Goal: Task Accomplishment & Management: Use online tool/utility

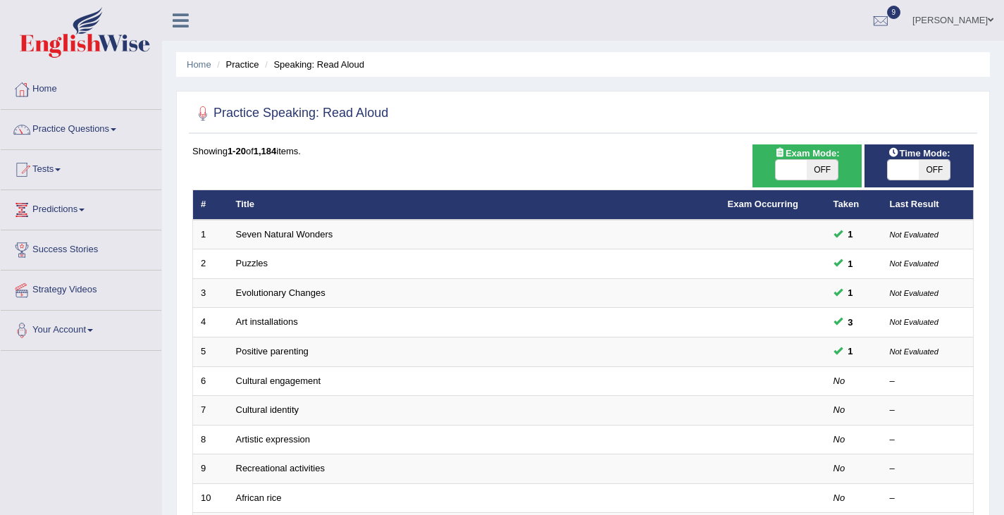
click at [75, 125] on link "Practice Questions" at bounding box center [81, 127] width 161 height 35
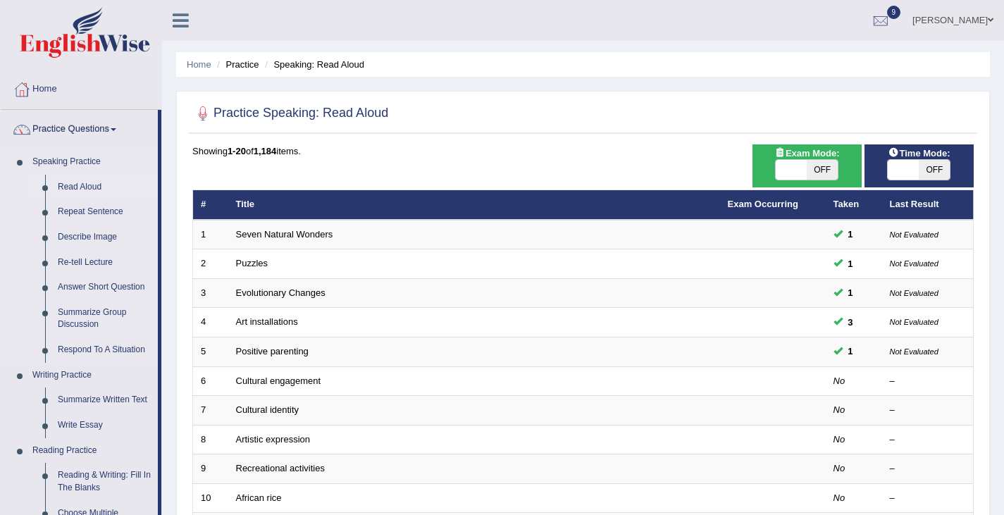
click at [87, 181] on link "Read Aloud" at bounding box center [104, 187] width 106 height 25
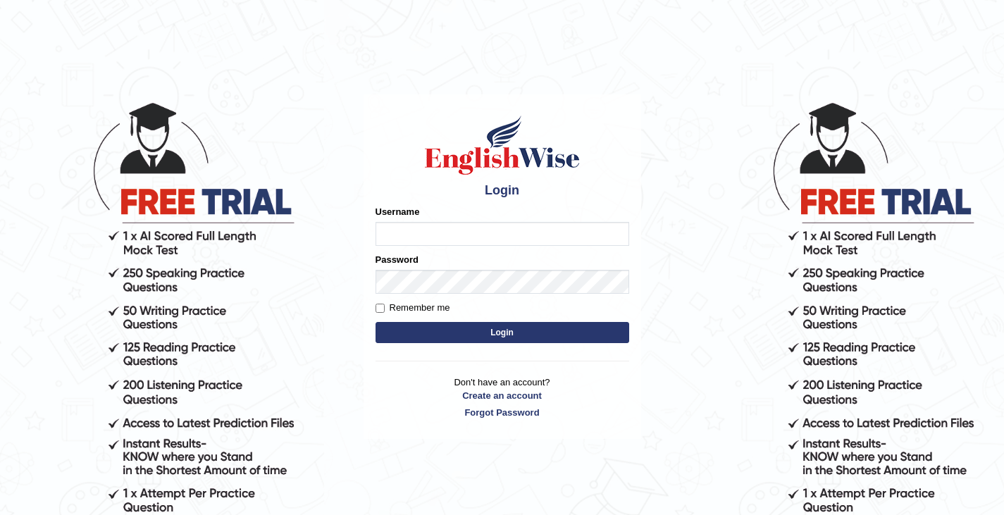
type input "rashmipoudel_parramatta"
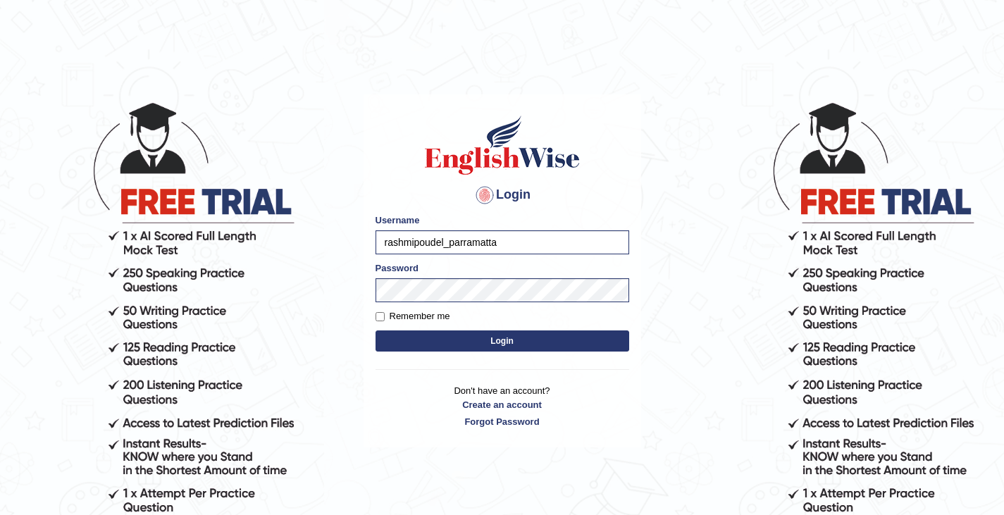
click at [514, 347] on button "Login" at bounding box center [503, 341] width 254 height 21
